Goal: Task Accomplishment & Management: Manage account settings

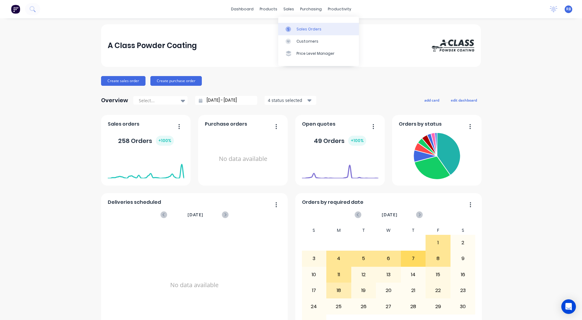
click at [297, 29] on div "Sales Orders" at bounding box center [308, 28] width 25 height 5
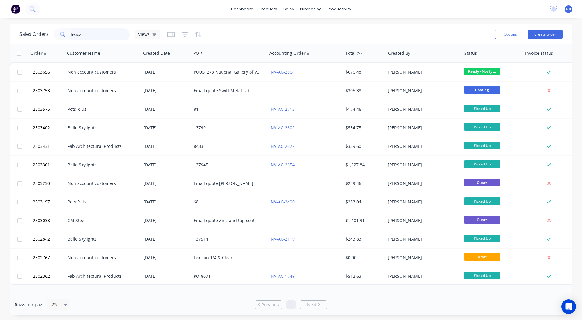
click at [88, 35] on input "lexico" at bounding box center [100, 34] width 59 height 12
type input "l"
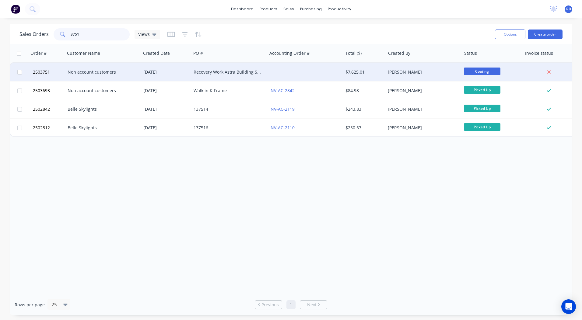
type input "3751"
click at [112, 74] on div "Non account customers" at bounding box center [102, 72] width 68 height 6
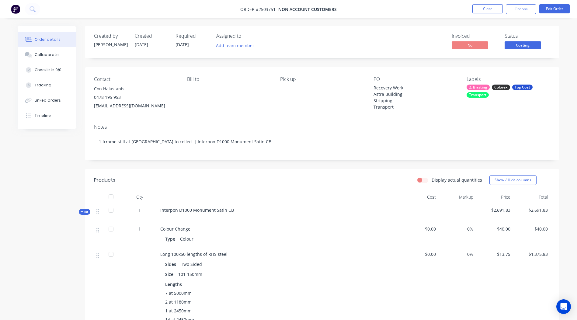
click at [519, 48] on span "Coating" at bounding box center [523, 45] width 36 height 8
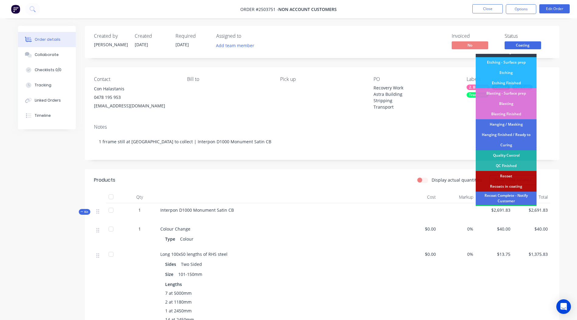
scroll to position [130, 0]
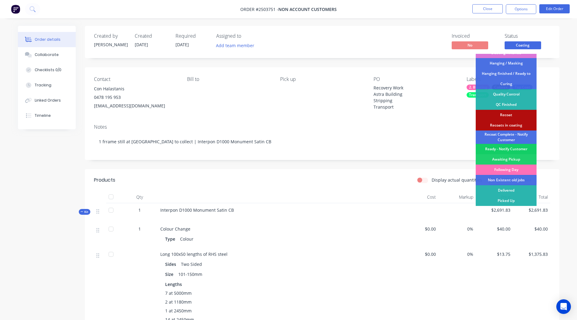
click at [504, 149] on div "Ready - Notify Customer" at bounding box center [506, 149] width 61 height 10
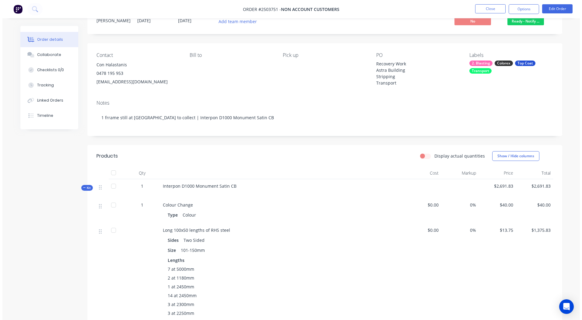
scroll to position [0, 0]
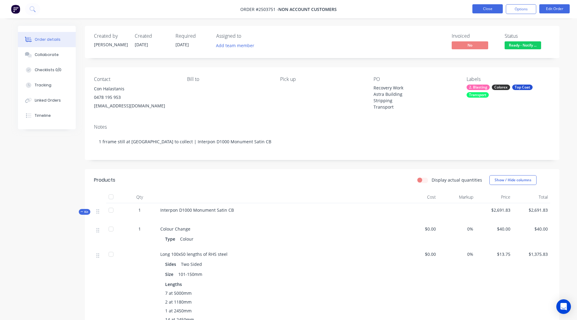
click at [483, 7] on button "Close" at bounding box center [487, 8] width 30 height 9
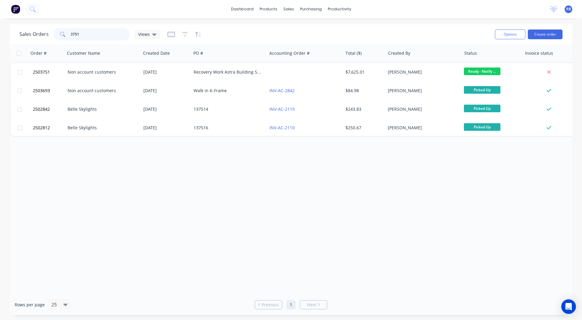
drag, startPoint x: 92, startPoint y: 33, endPoint x: 19, endPoint y: 36, distance: 73.4
click at [19, 36] on div "Sales Orders 3751 Views Options Create order" at bounding box center [291, 34] width 562 height 20
